Goal: Information Seeking & Learning: Stay updated

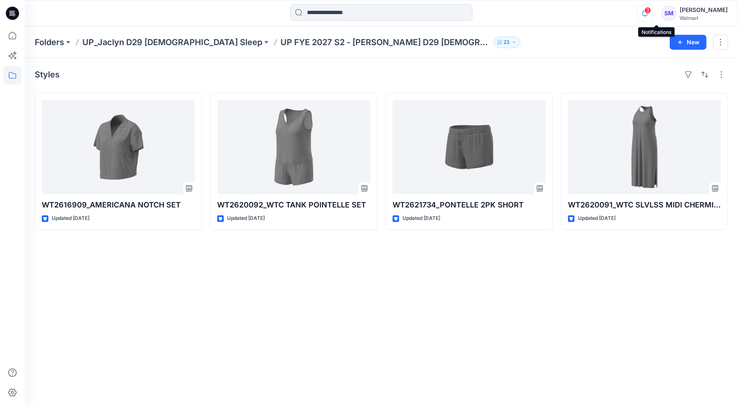
click at [653, 14] on icon "button" at bounding box center [645, 13] width 16 height 17
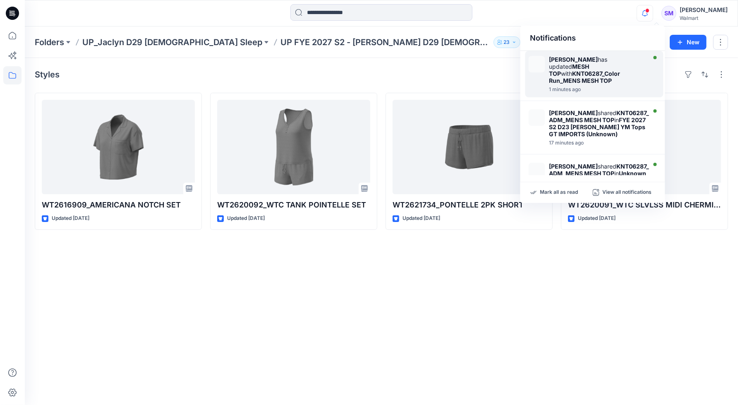
click at [590, 65] on strong "MESH TOP" at bounding box center [570, 70] width 40 height 14
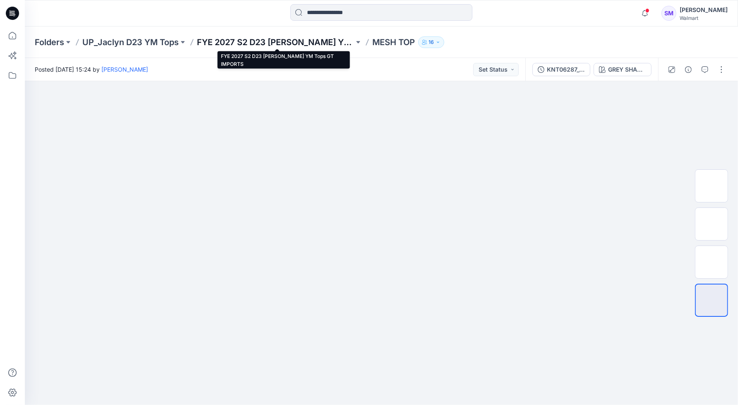
click at [305, 38] on p "FYE 2027 S2 D23 [PERSON_NAME] YM Tops GT IMPORTS" at bounding box center [275, 42] width 157 height 12
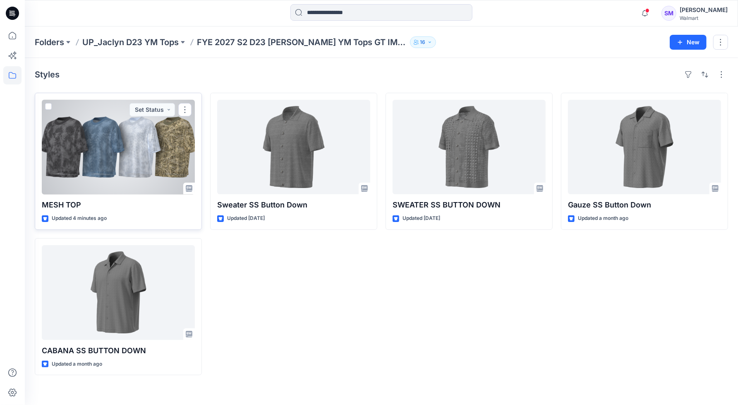
click at [161, 155] on div at bounding box center [118, 147] width 153 height 94
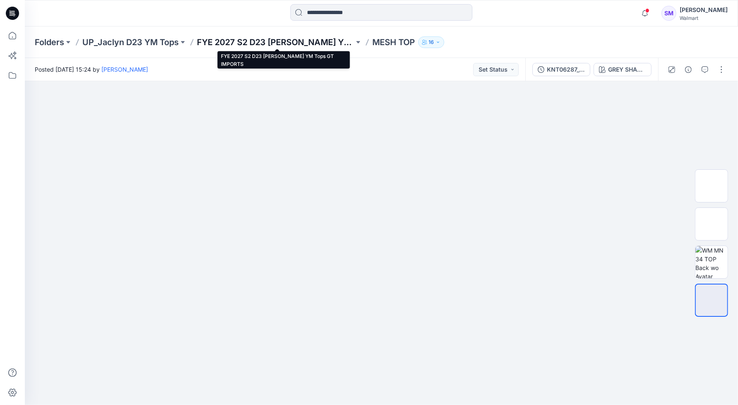
click at [298, 44] on p "FYE 2027 S2 D23 [PERSON_NAME] YM Tops GT IMPORTS" at bounding box center [275, 42] width 157 height 12
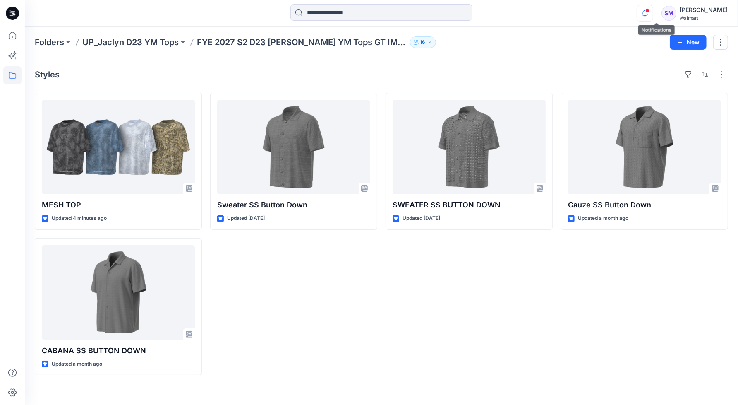
click at [653, 16] on icon "button" at bounding box center [645, 13] width 16 height 17
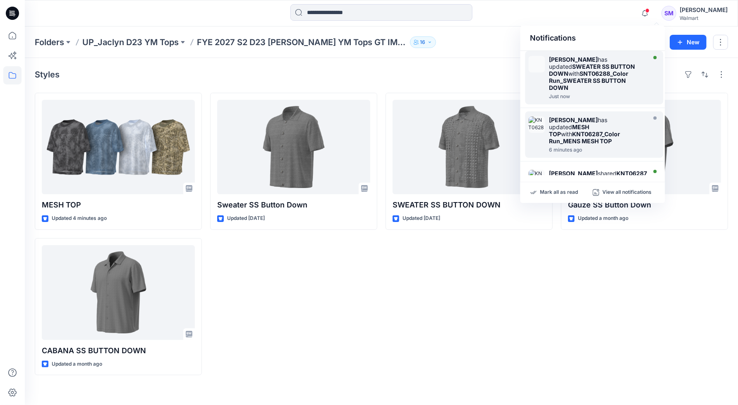
click at [596, 70] on strong "SWEATER SS BUTTON DOWN" at bounding box center [593, 70] width 86 height 14
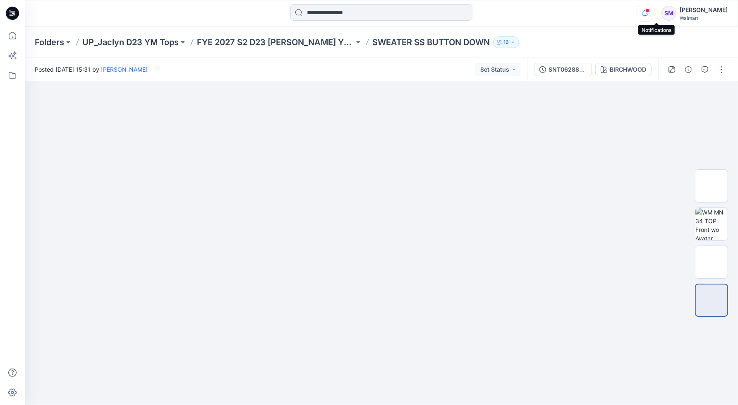
click at [653, 12] on icon "button" at bounding box center [645, 13] width 16 height 17
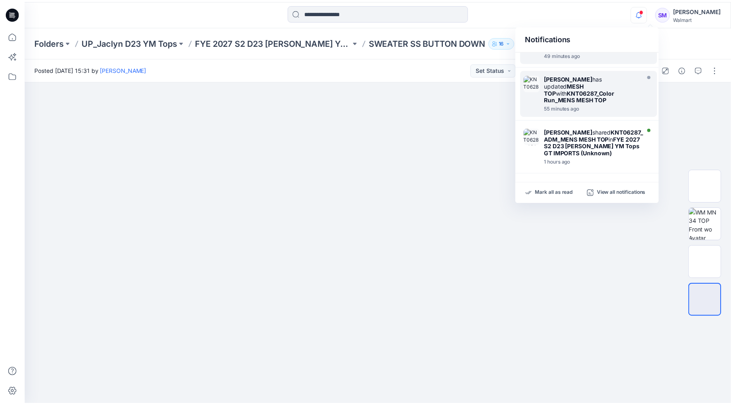
scroll to position [52, 0]
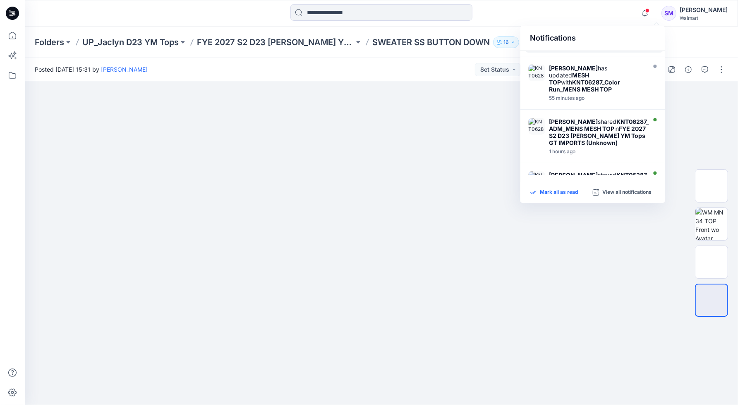
click at [557, 191] on p "Mark all as read" at bounding box center [560, 192] width 38 height 7
click at [652, 15] on icon "button" at bounding box center [645, 13] width 16 height 17
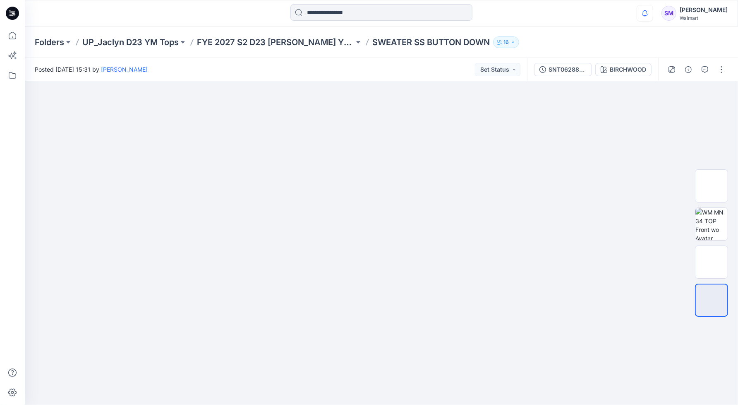
click at [596, 16] on div "Notifications [PERSON_NAME] has updated SWEATER SS BUTTON DOWN with SNT06288_Co…" at bounding box center [381, 13] width 713 height 18
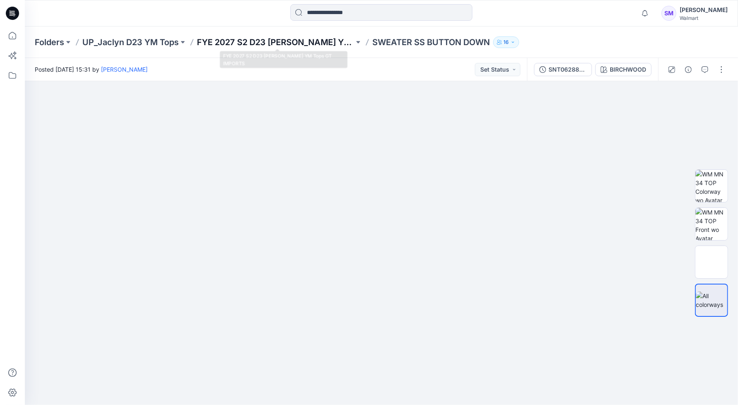
click at [259, 36] on p "FYE 2027 S2 D23 [PERSON_NAME] YM Tops GT IMPORTS" at bounding box center [275, 42] width 157 height 12
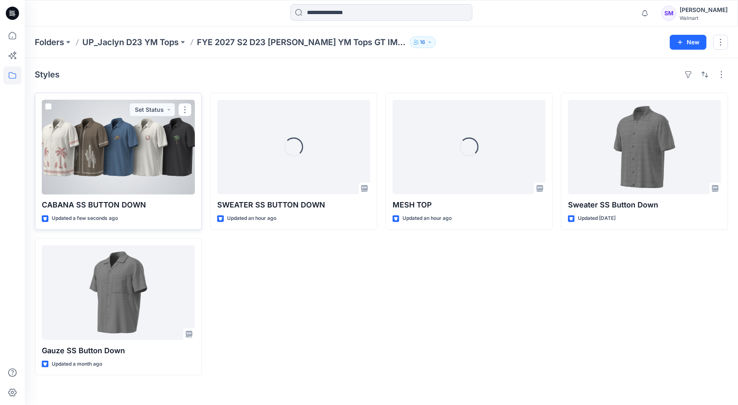
click at [181, 180] on div at bounding box center [118, 147] width 153 height 94
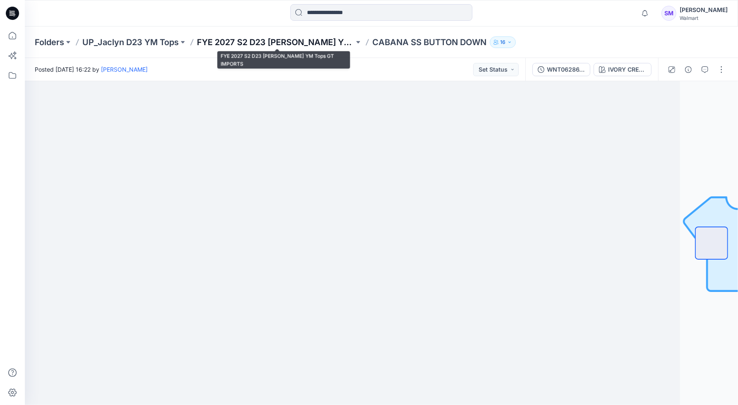
click at [293, 41] on p "FYE 2027 S2 D23 [PERSON_NAME] YM Tops GT IMPORTS" at bounding box center [275, 42] width 157 height 12
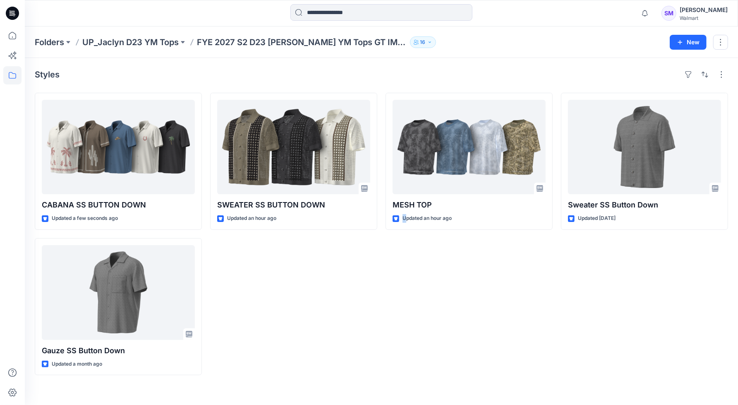
click at [405, 303] on div "MESH TOP Updated an hour ago" at bounding box center [469, 234] width 167 height 282
click at [149, 41] on p "UP_Jaclyn D23 YM Tops" at bounding box center [130, 42] width 96 height 12
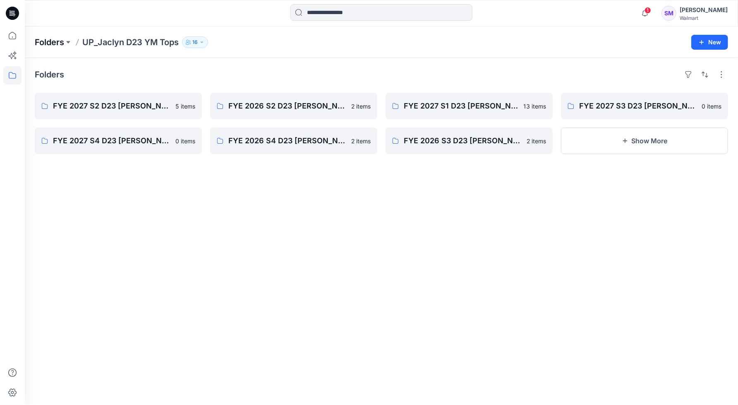
click at [48, 38] on p "Folders" at bounding box center [49, 42] width 29 height 12
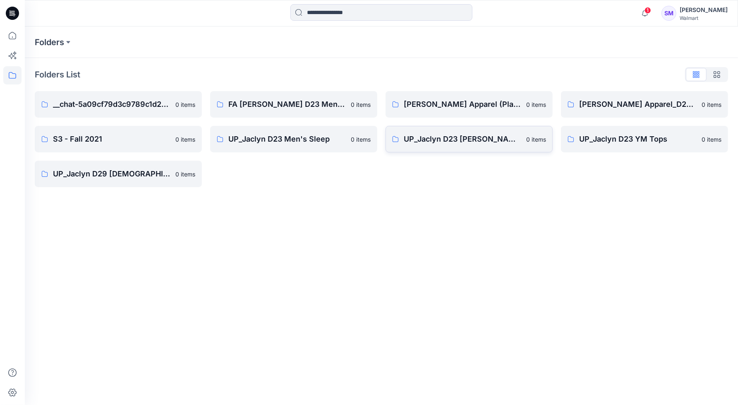
click at [478, 137] on p "UP_Jaclyn D23 [PERSON_NAME]" at bounding box center [463, 139] width 118 height 12
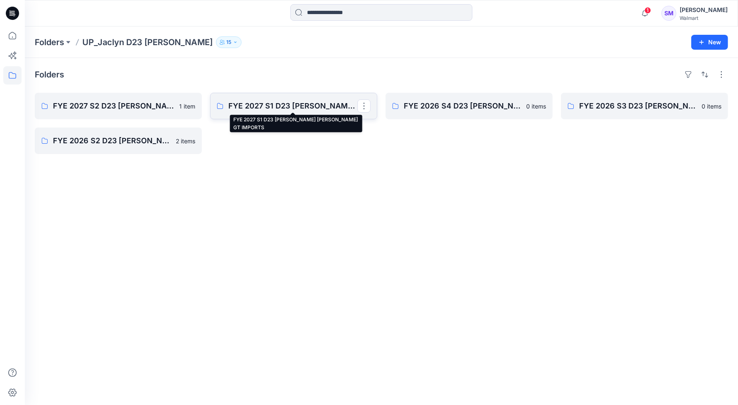
click at [275, 108] on p "FYE 2027 S1 D23 [PERSON_NAME] [PERSON_NAME] GT IMPORTS" at bounding box center [292, 106] width 129 height 12
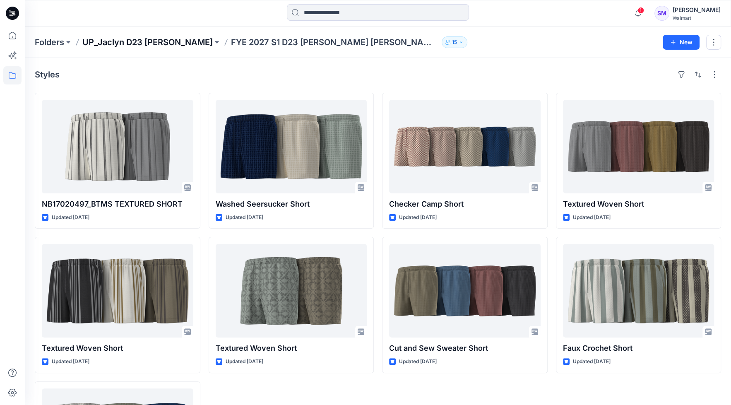
click at [147, 41] on p "UP_Jaclyn D23 [PERSON_NAME]" at bounding box center [147, 42] width 130 height 12
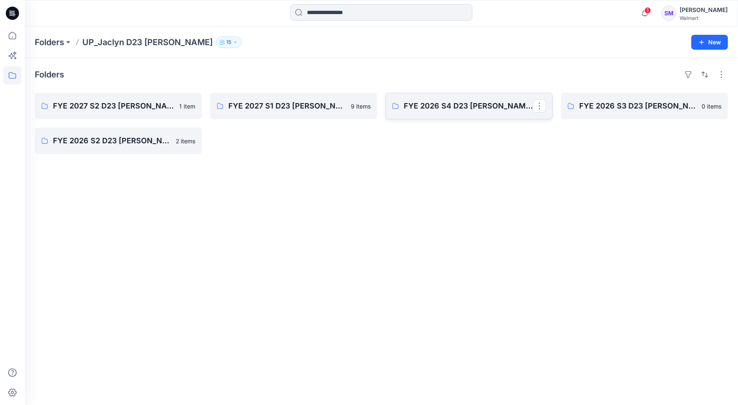
click at [449, 115] on link "FYE 2026 S4 D23 [PERSON_NAME] [PERSON_NAME] GT IMPORTS" at bounding box center [469, 106] width 167 height 26
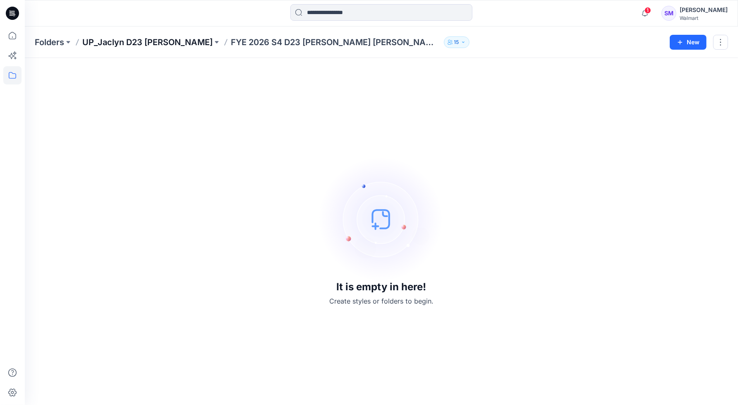
click at [168, 44] on p "UP_Jaclyn D23 [PERSON_NAME]" at bounding box center [147, 42] width 130 height 12
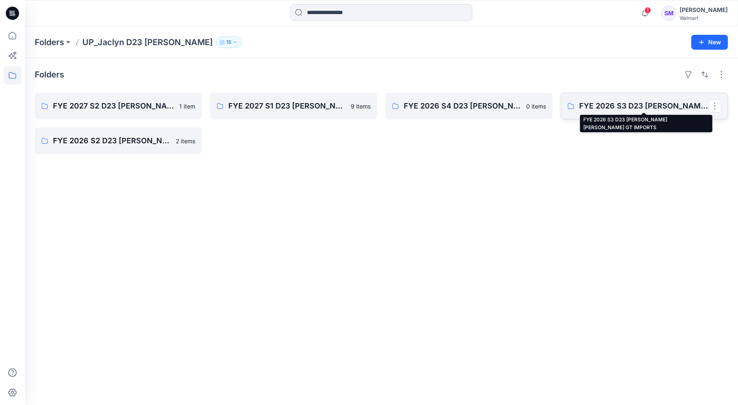
click at [610, 110] on p "FYE 2026 S3 D23 [PERSON_NAME] [PERSON_NAME] GT IMPORTS" at bounding box center [643, 106] width 129 height 12
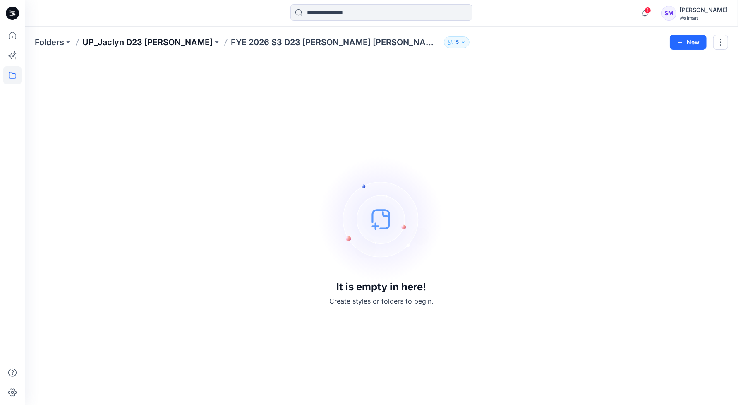
click at [146, 43] on p "UP_Jaclyn D23 [PERSON_NAME]" at bounding box center [147, 42] width 130 height 12
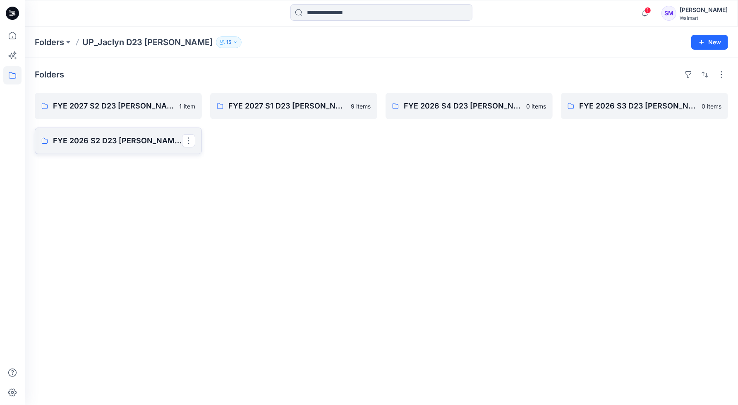
click at [103, 140] on p "FYE 2026 S2 D23 [PERSON_NAME] [PERSON_NAME] GT IMPORTS" at bounding box center [117, 141] width 129 height 12
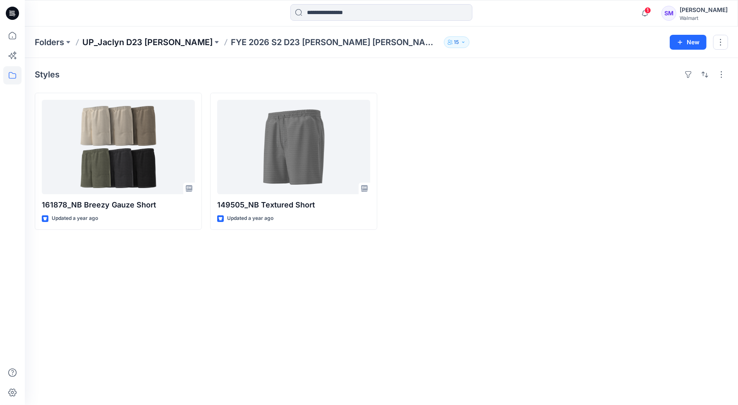
click at [138, 43] on p "UP_Jaclyn D23 [PERSON_NAME]" at bounding box center [147, 42] width 130 height 12
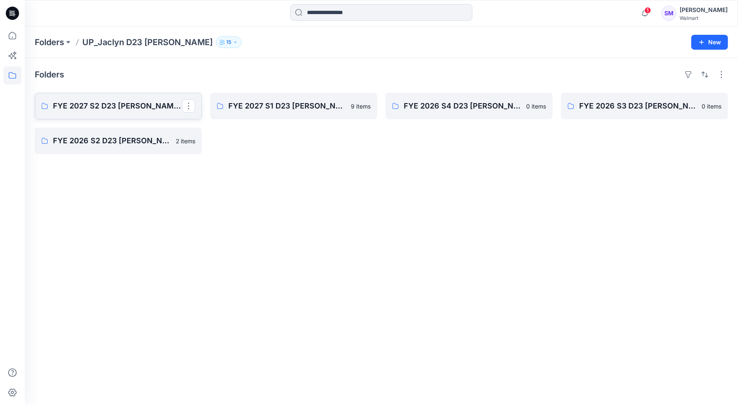
click at [125, 109] on p "FYE 2027 S2 D23 [PERSON_NAME] [PERSON_NAME] GT IMPORTS" at bounding box center [117, 106] width 129 height 12
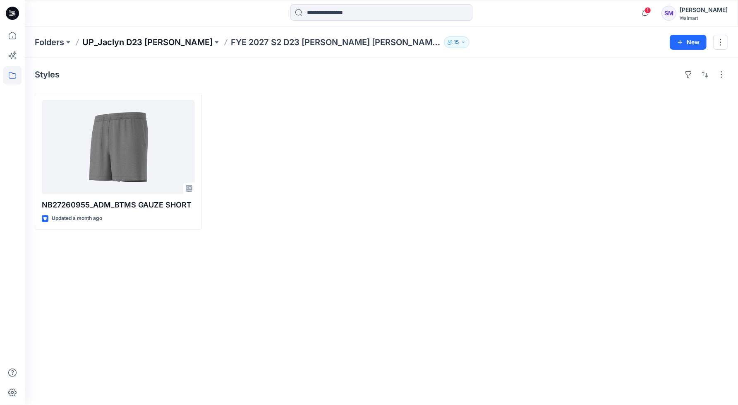
click at [133, 37] on p "UP_Jaclyn D23 [PERSON_NAME]" at bounding box center [147, 42] width 130 height 12
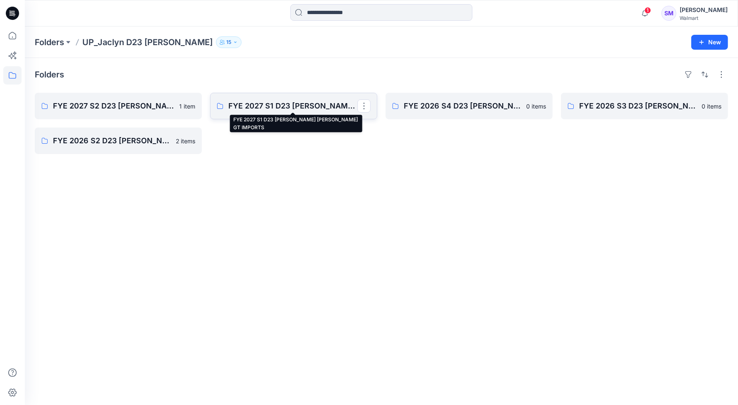
click at [293, 101] on p "FYE 2027 S1 D23 [PERSON_NAME] [PERSON_NAME] GT IMPORTS" at bounding box center [292, 106] width 129 height 12
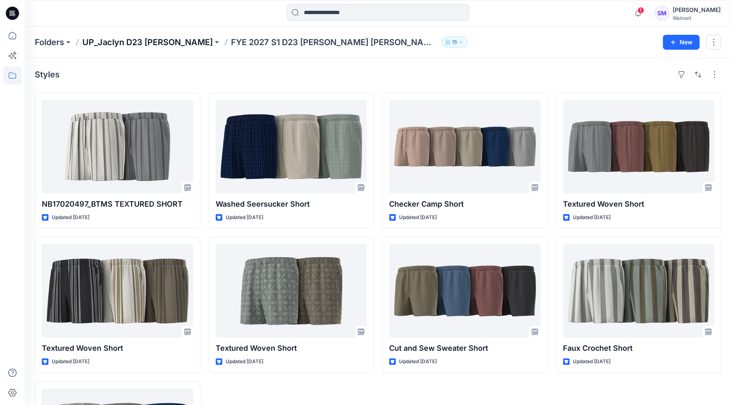
click at [140, 44] on p "UP_Jaclyn D23 [PERSON_NAME]" at bounding box center [147, 42] width 130 height 12
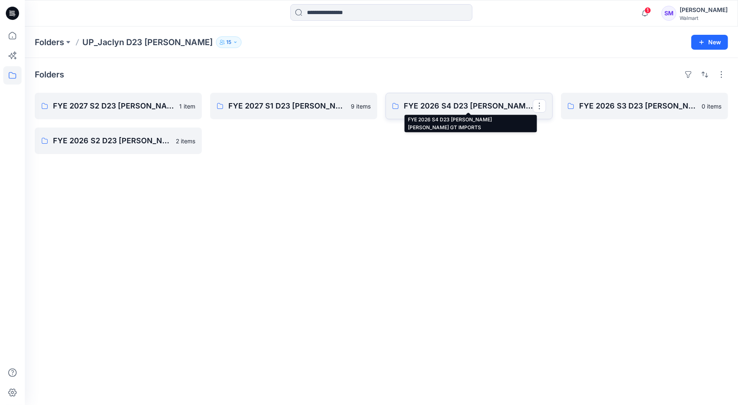
click at [444, 110] on p "FYE 2026 S4 D23 [PERSON_NAME] [PERSON_NAME] GT IMPORTS" at bounding box center [468, 106] width 129 height 12
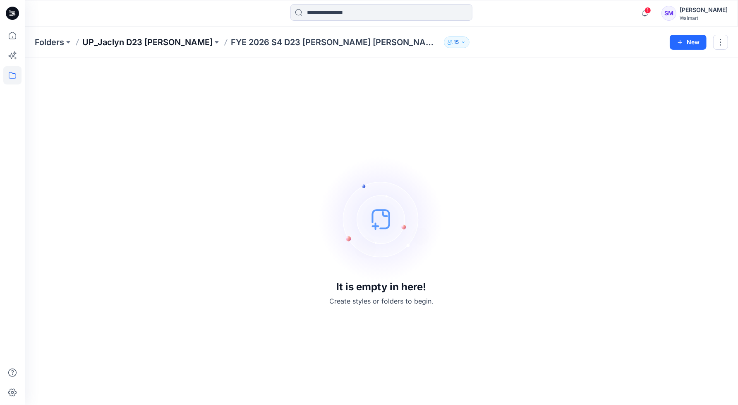
click at [133, 43] on p "UP_Jaclyn D23 [PERSON_NAME]" at bounding box center [147, 42] width 130 height 12
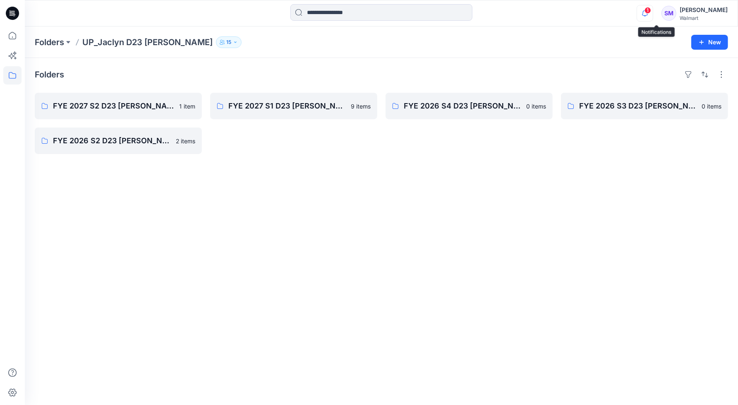
click at [653, 12] on icon "button" at bounding box center [645, 13] width 16 height 17
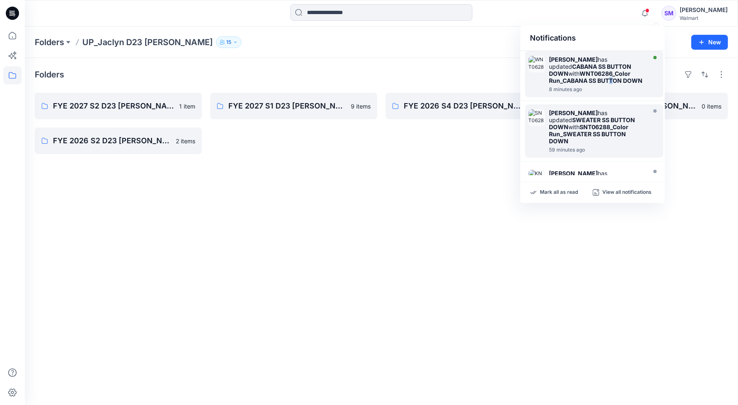
click at [613, 80] on strong "WNT06286_Color Run_CABANA SS BUTTON DOWN" at bounding box center [597, 77] width 94 height 14
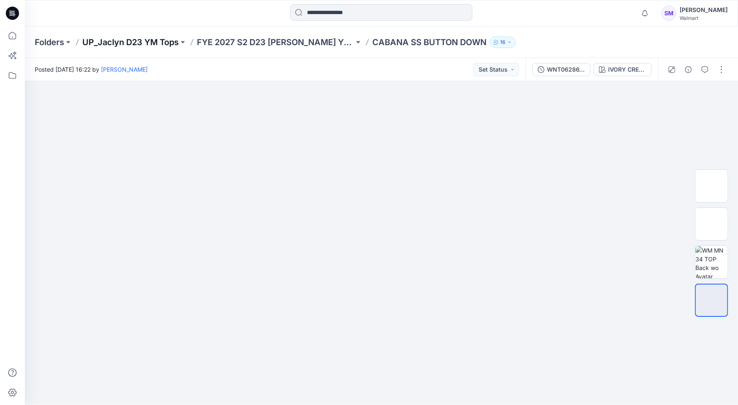
click at [139, 45] on p "UP_Jaclyn D23 YM Tops" at bounding box center [130, 42] width 96 height 12
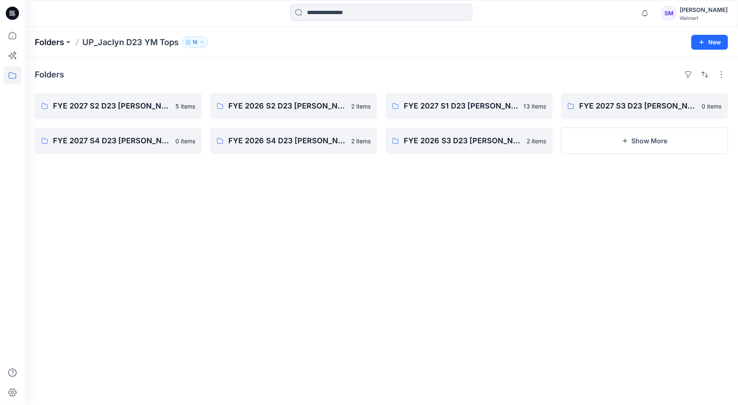
click at [49, 39] on p "Folders" at bounding box center [49, 42] width 29 height 12
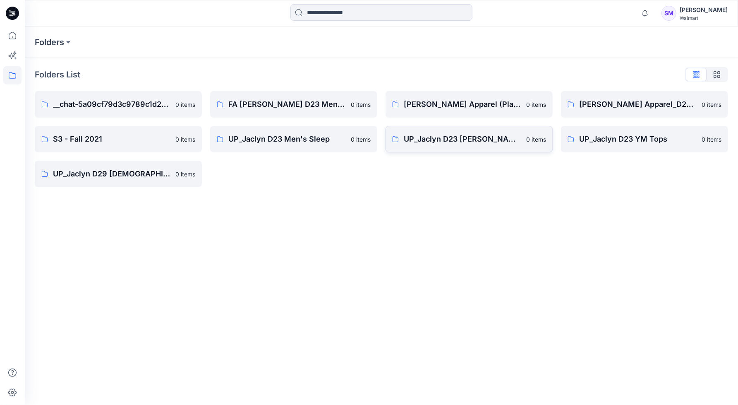
click at [476, 142] on p "UP_Jaclyn D23 [PERSON_NAME]" at bounding box center [463, 139] width 118 height 12
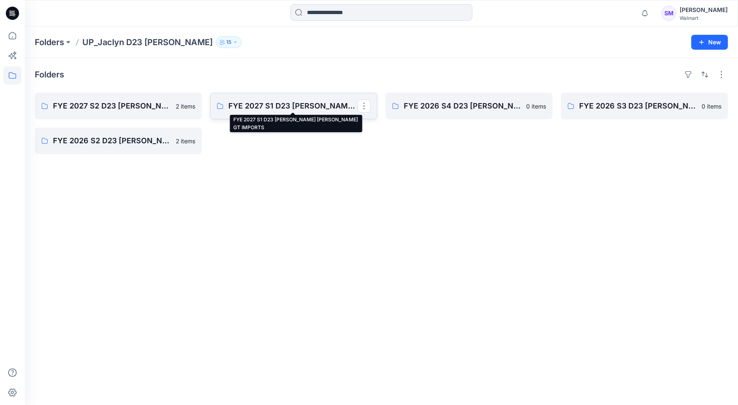
click at [286, 106] on p "FYE 2027 S1 D23 [PERSON_NAME] [PERSON_NAME] GT IMPORTS" at bounding box center [292, 106] width 129 height 12
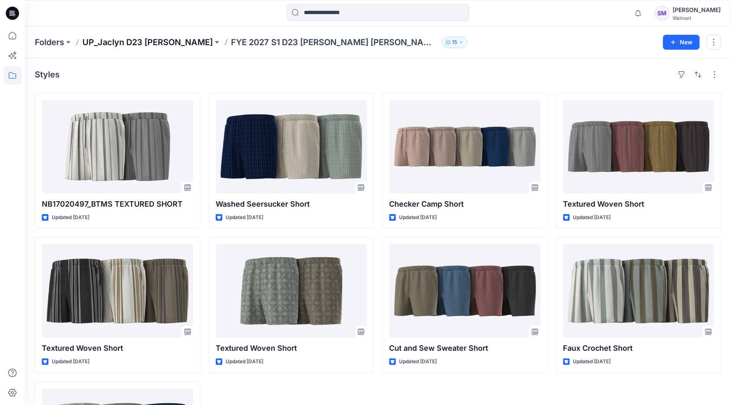
click at [130, 47] on p "UP_Jaclyn D23 [PERSON_NAME]" at bounding box center [147, 42] width 130 height 12
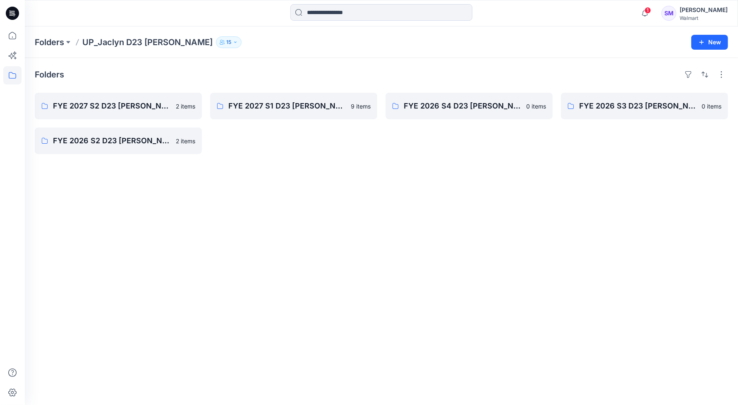
drag, startPoint x: 526, startPoint y: 241, endPoint x: 526, endPoint y: 235, distance: 6.7
click at [526, 236] on div "Folders FYE 2027 S2 D23 [PERSON_NAME] [PERSON_NAME] GT IMPORTS 2 items FYE 2026…" at bounding box center [382, 231] width 714 height 347
click at [653, 12] on icon "button" at bounding box center [645, 13] width 16 height 17
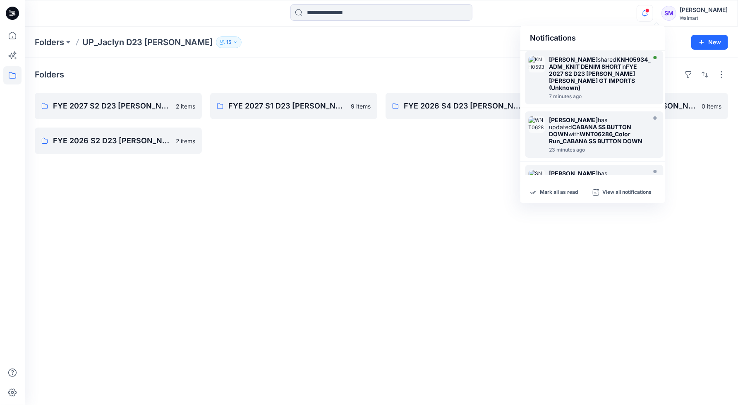
click at [604, 76] on strong "FYE 2027 S2 D23 [PERSON_NAME] [PERSON_NAME] GT IMPORTS (Unknown)" at bounding box center [594, 77] width 88 height 28
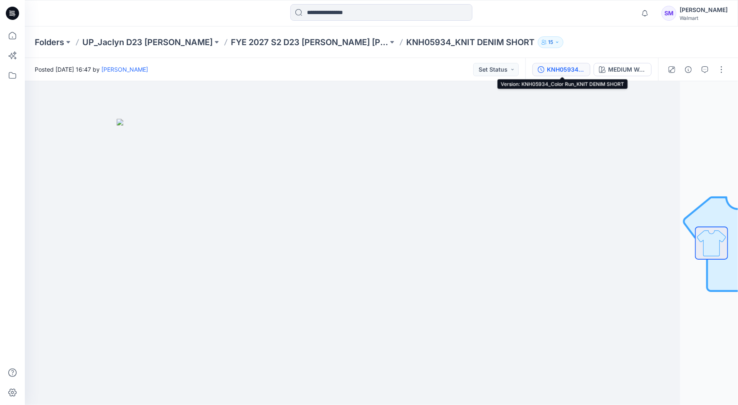
click at [560, 65] on div "KNH05934_Color Run_KNIT DENIM SHORT" at bounding box center [566, 69] width 38 height 9
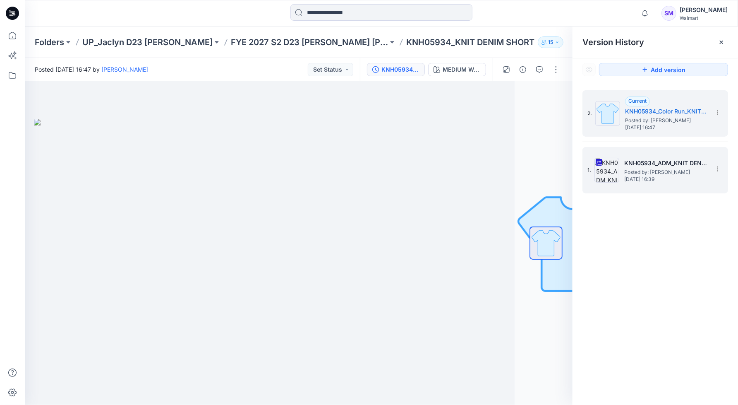
click at [666, 178] on span "[DATE] 16:39" at bounding box center [666, 179] width 83 height 6
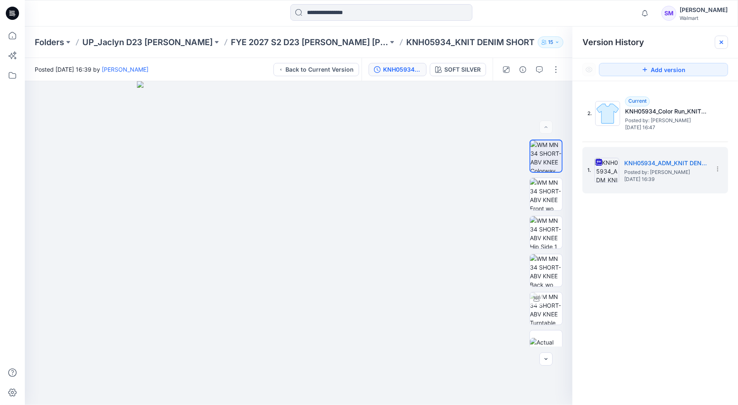
click at [719, 43] on icon at bounding box center [721, 42] width 7 height 7
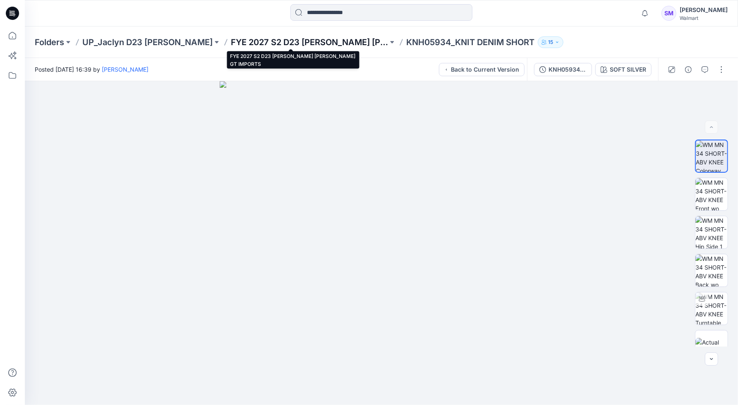
click at [355, 41] on p "FYE 2027 S2 D23 [PERSON_NAME] [PERSON_NAME] GT IMPORTS" at bounding box center [309, 42] width 157 height 12
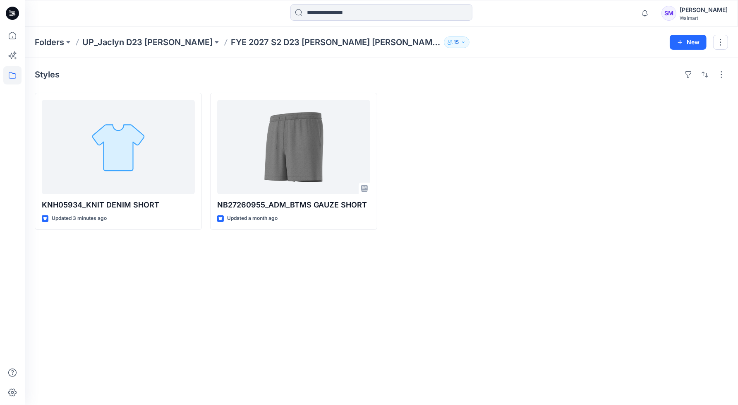
click at [332, 292] on div "Styles KNH05934_KNIT DENIM SHORT Updated 3 minutes ago NB27260955_ADM_BTMS GAUZ…" at bounding box center [382, 231] width 714 height 347
click at [542, 245] on div "Styles KNH05934_KNIT DENIM SHORT Updated 3 minutes ago NB27260955_ADM_BTMS GAUZ…" at bounding box center [382, 231] width 714 height 347
click at [651, 10] on span "1" at bounding box center [648, 10] width 7 height 7
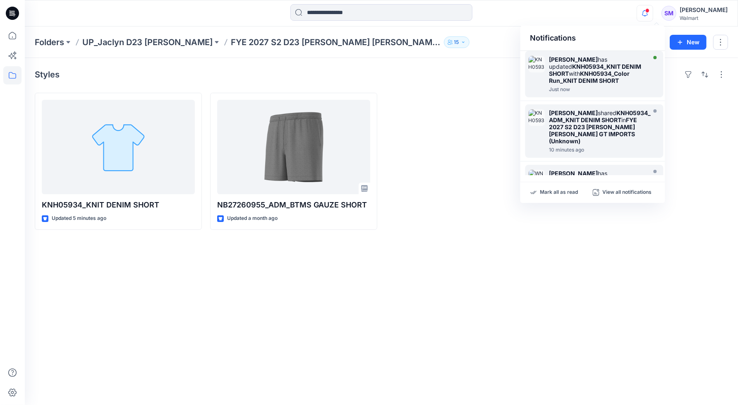
click at [598, 66] on strong "KNH05934_KNIT DENIM SHORT" at bounding box center [596, 70] width 92 height 14
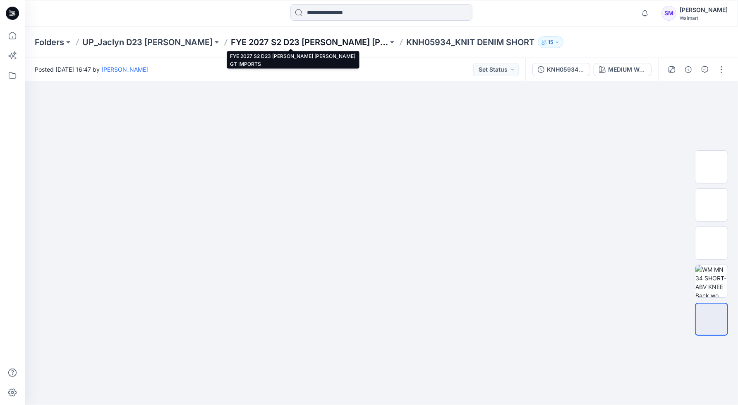
click at [336, 39] on p "FYE 2027 S2 D23 [PERSON_NAME] [PERSON_NAME] GT IMPORTS" at bounding box center [309, 42] width 157 height 12
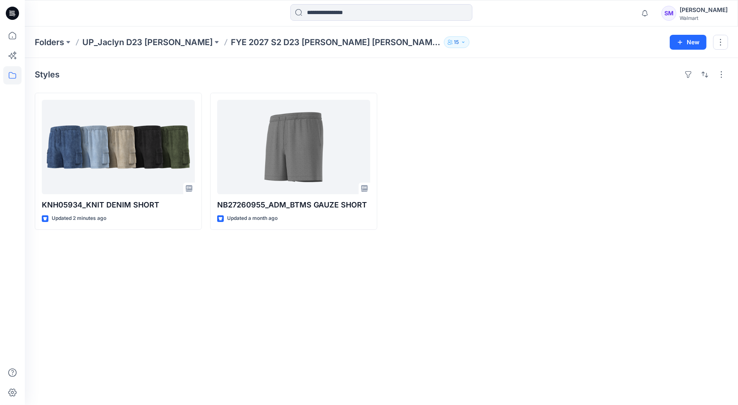
click at [285, 314] on div "Styles KNH05934_KNIT DENIM SHORT Updated 2 minutes ago NB27260955_ADM_BTMS GAUZ…" at bounding box center [382, 231] width 714 height 347
